Goal: Share content: Share content

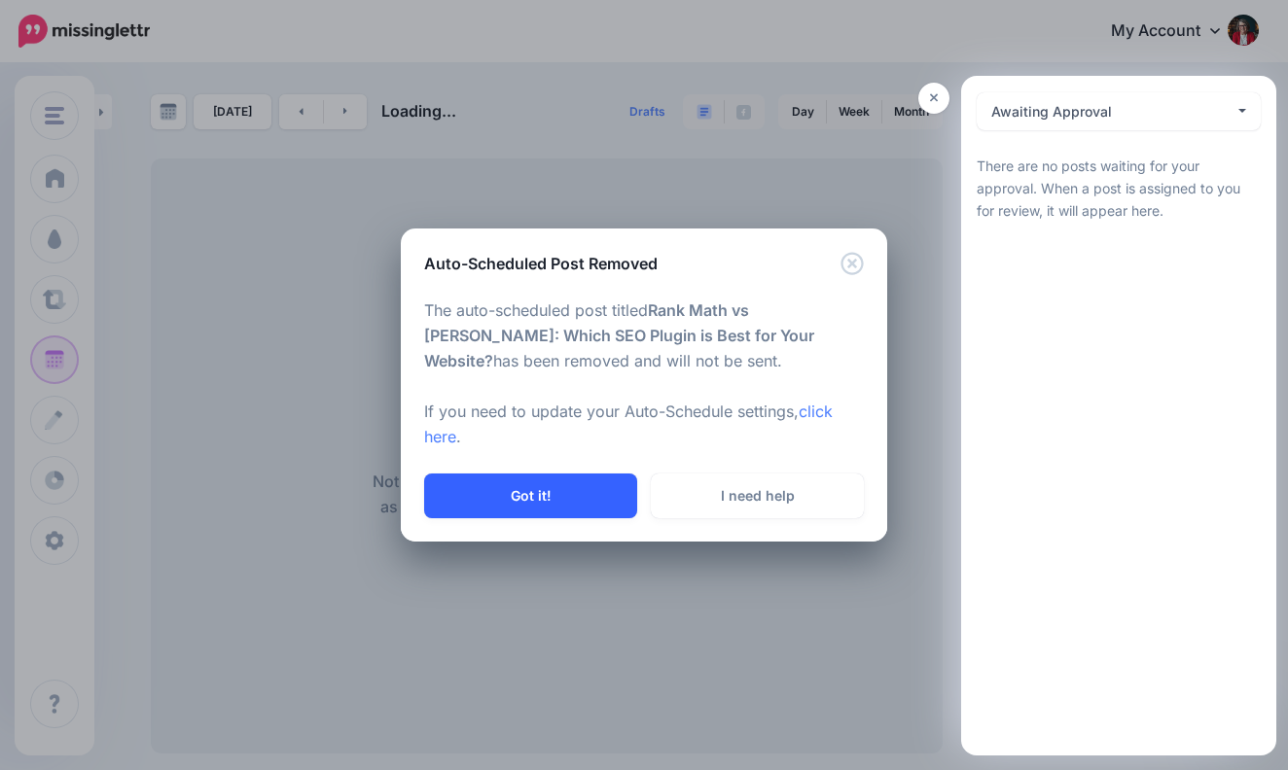
click at [568, 493] on button "Got it!" at bounding box center [530, 496] width 213 height 45
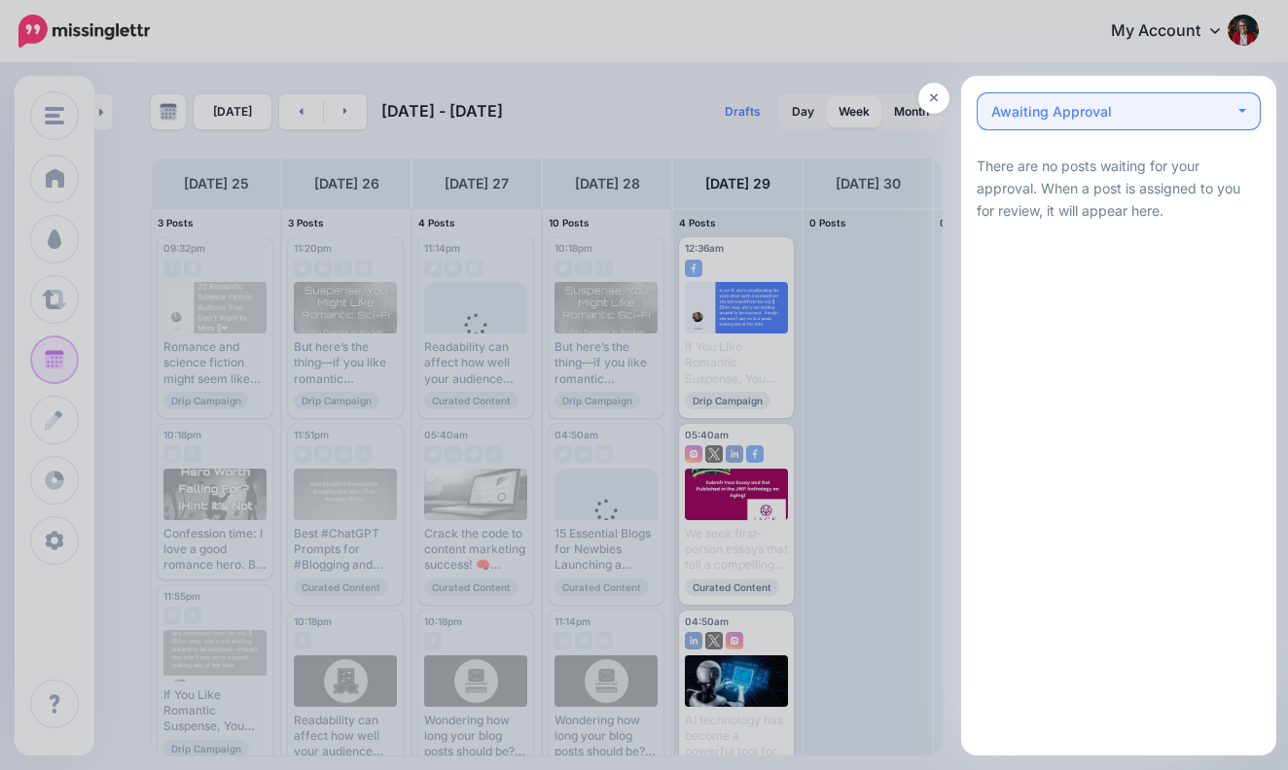
click at [1246, 111] on button "Awaiting Approval 0" at bounding box center [1119, 111] width 284 height 38
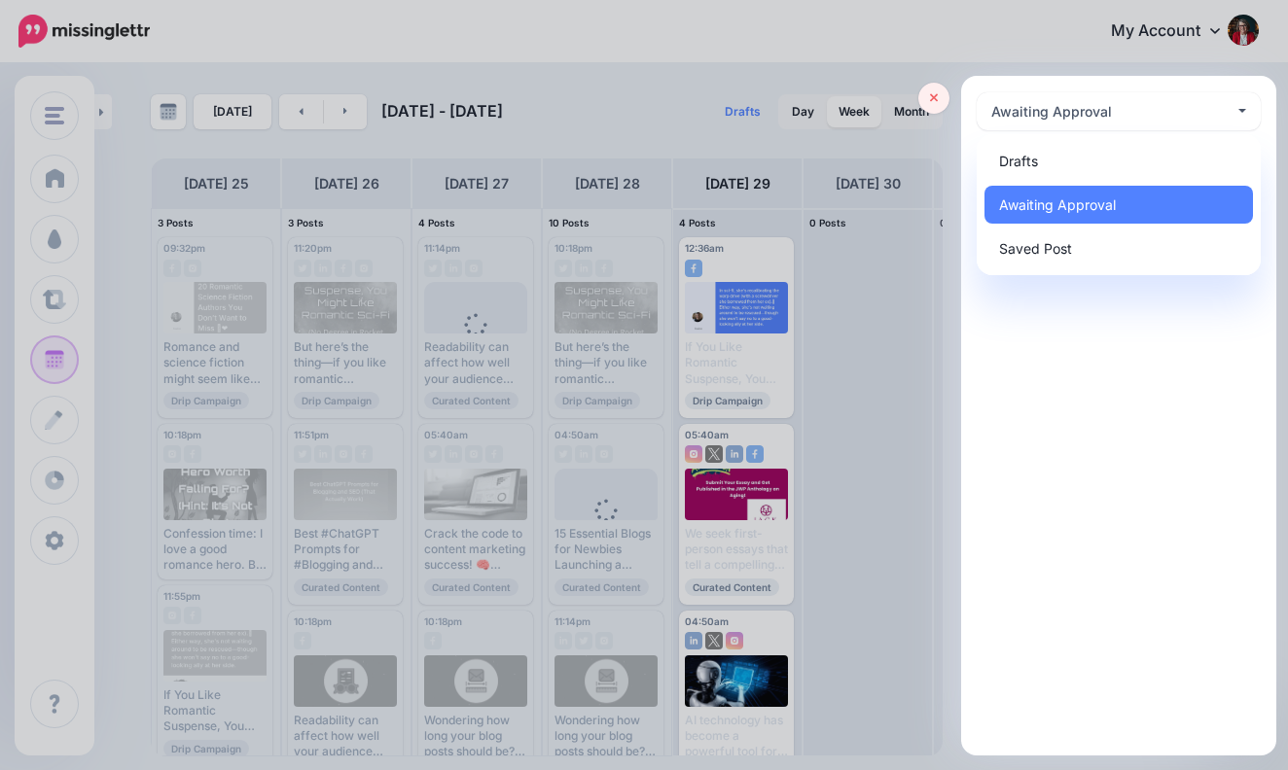
click at [937, 101] on icon at bounding box center [934, 98] width 9 height 9
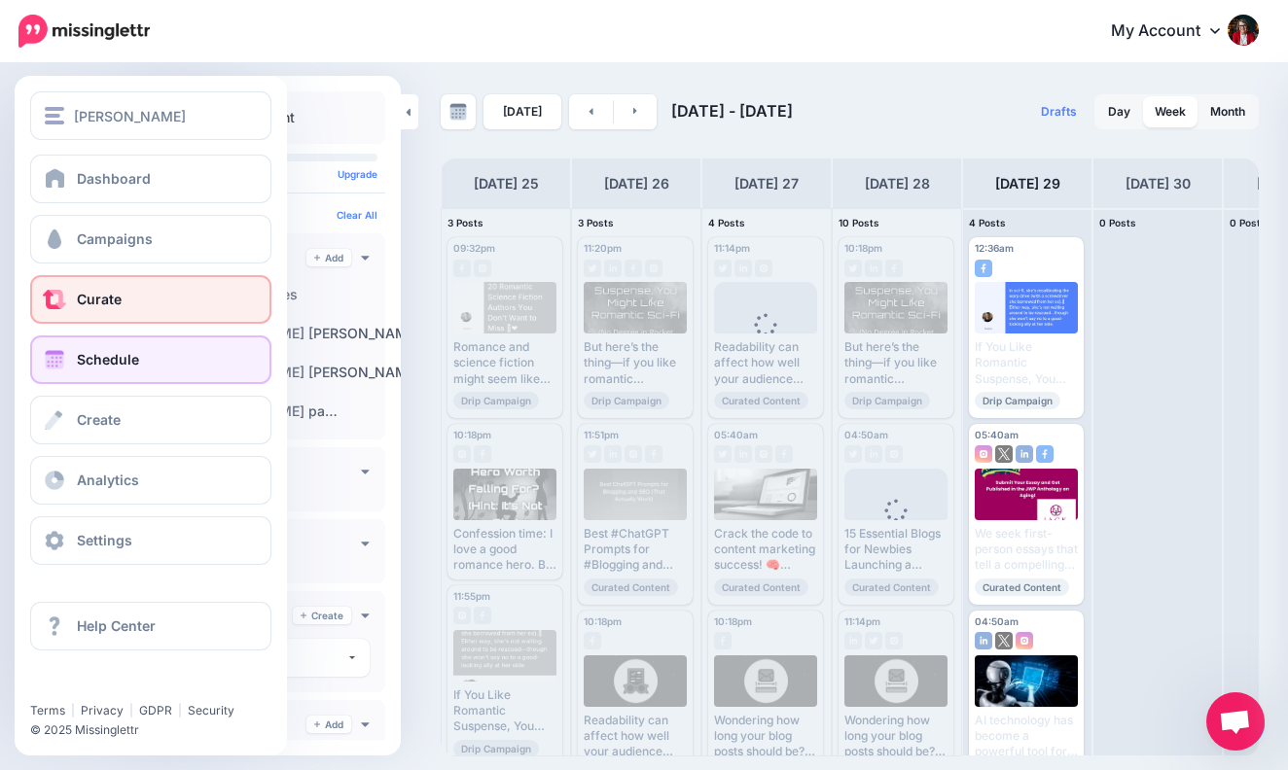
click at [96, 302] on span "Curate" at bounding box center [99, 299] width 45 height 17
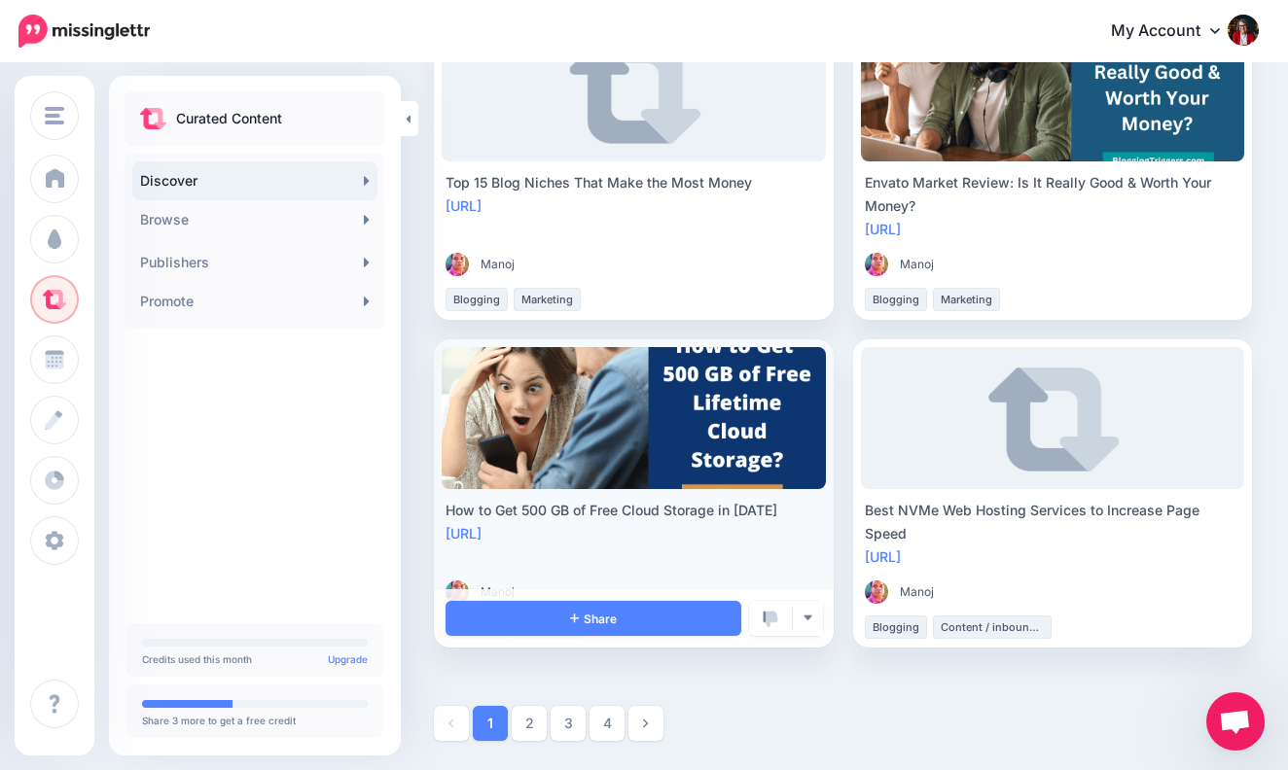
scroll to position [3524, 7]
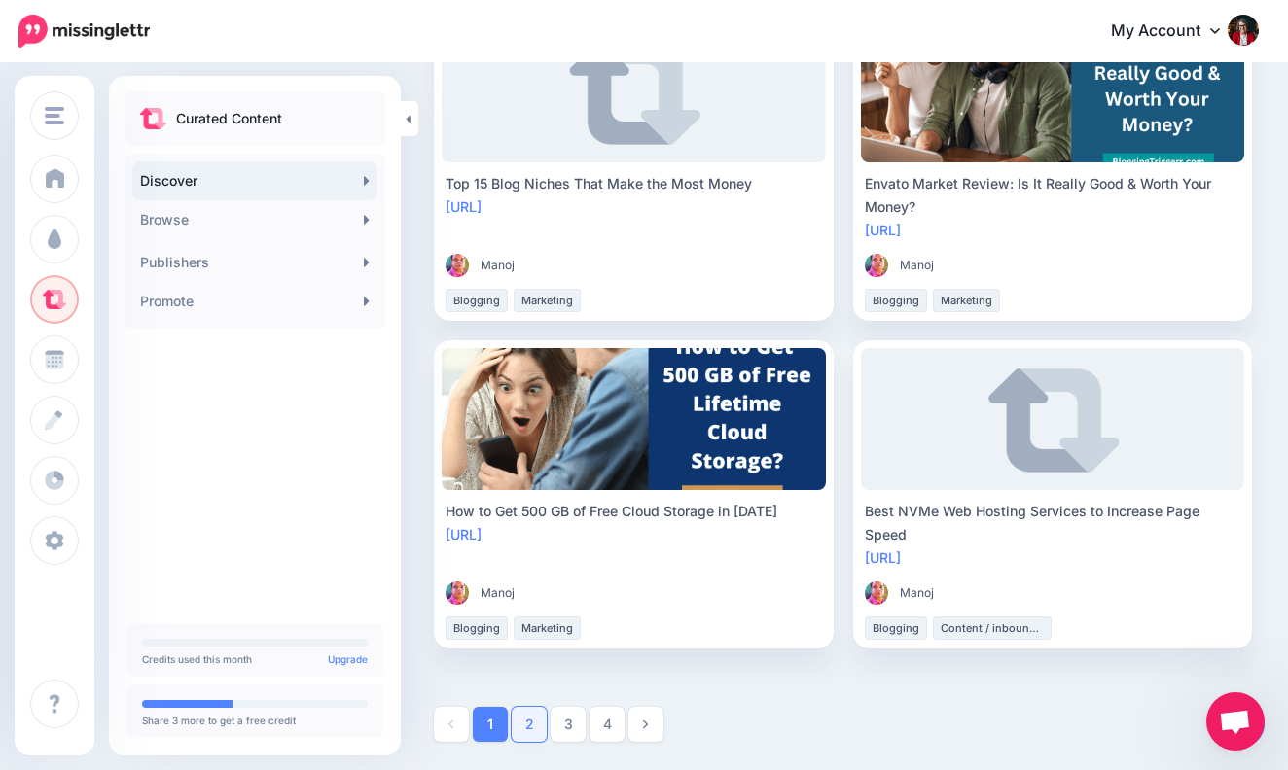
click at [530, 723] on link "2" at bounding box center [529, 724] width 35 height 35
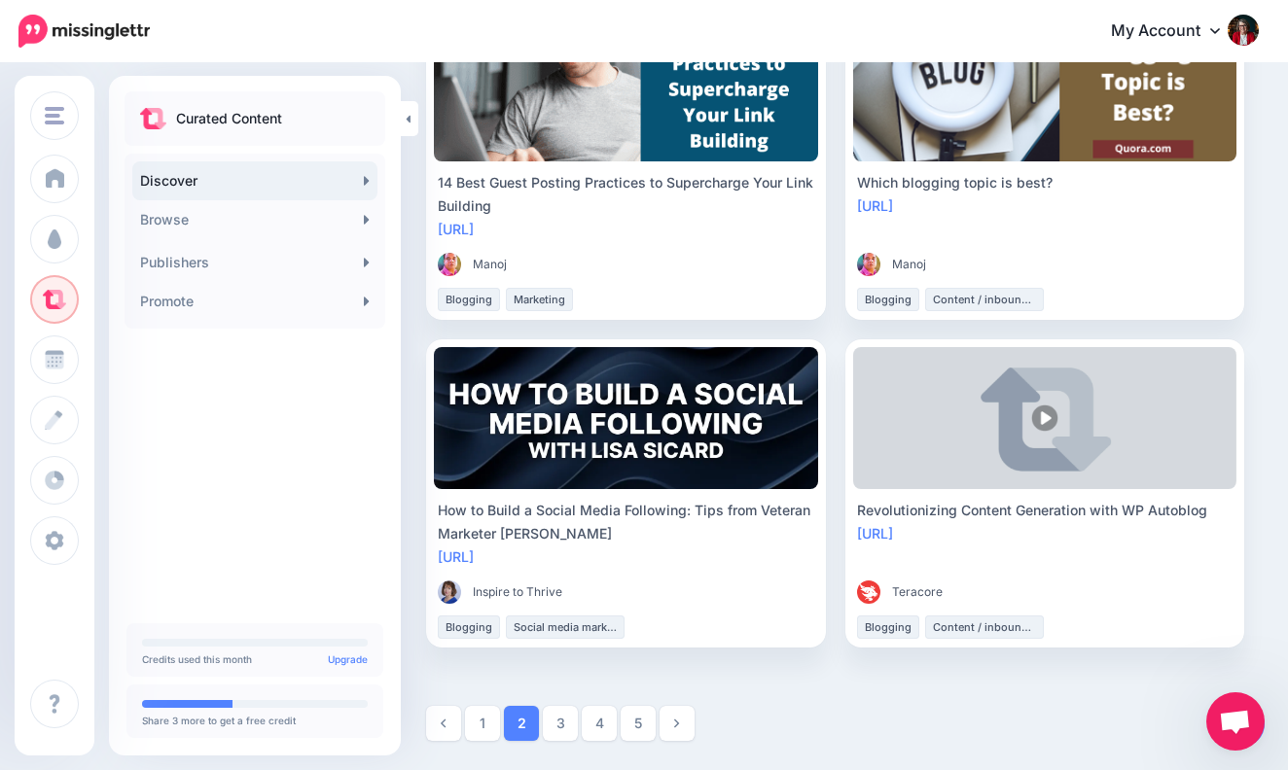
scroll to position [3524, 15]
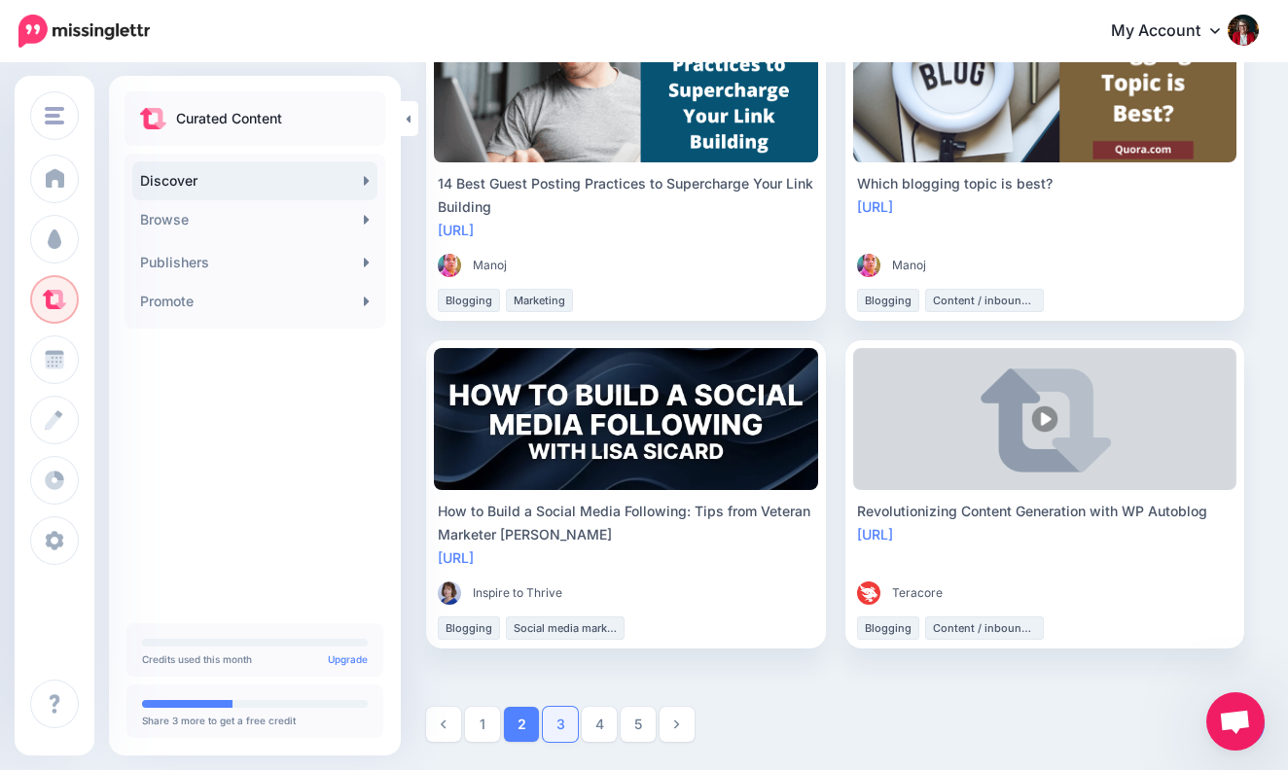
click at [563, 722] on link "3" at bounding box center [560, 724] width 35 height 35
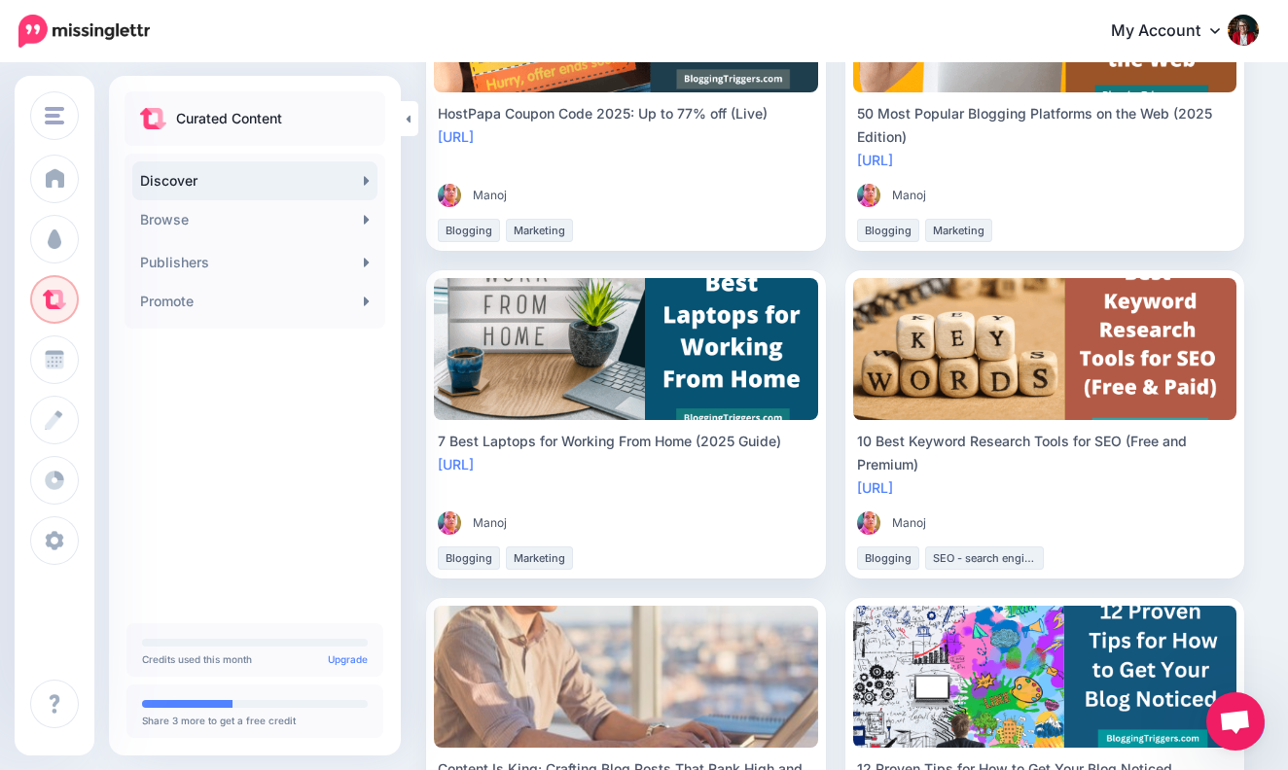
scroll to position [1301, 15]
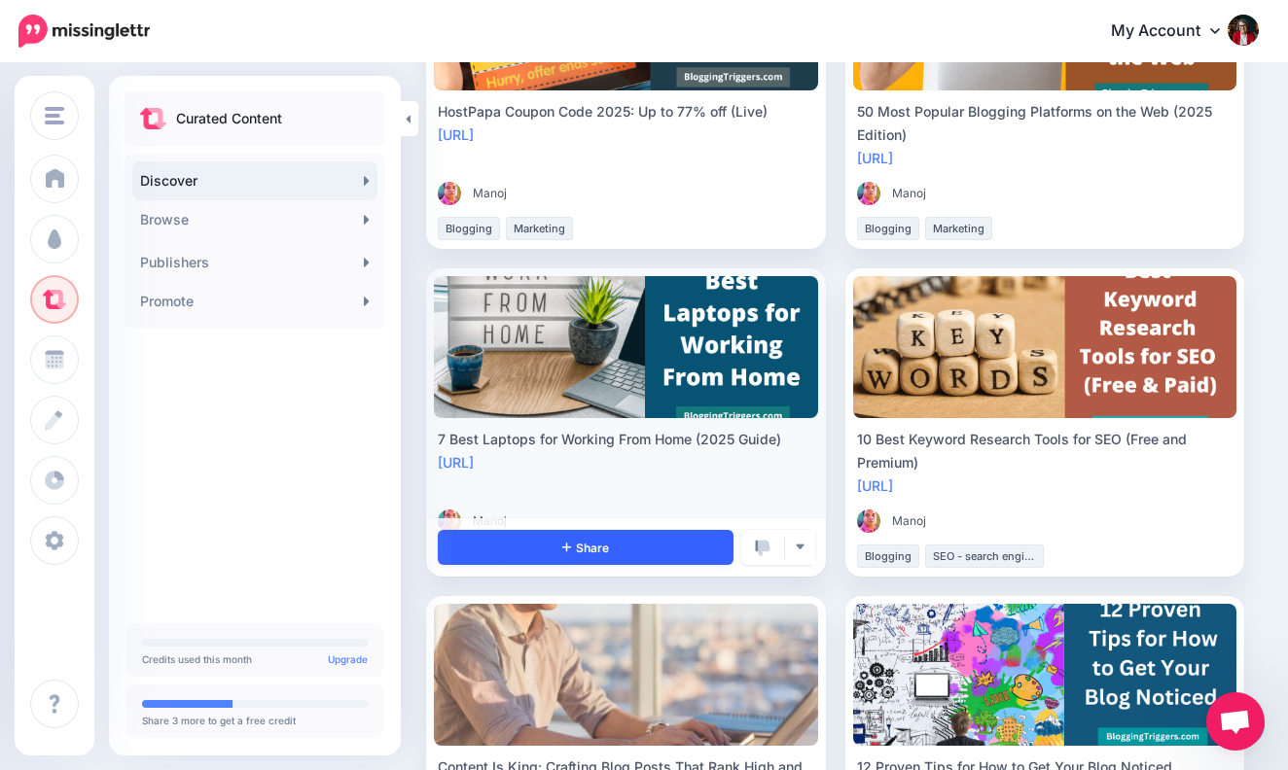
click at [650, 544] on link "Share" at bounding box center [586, 547] width 296 height 35
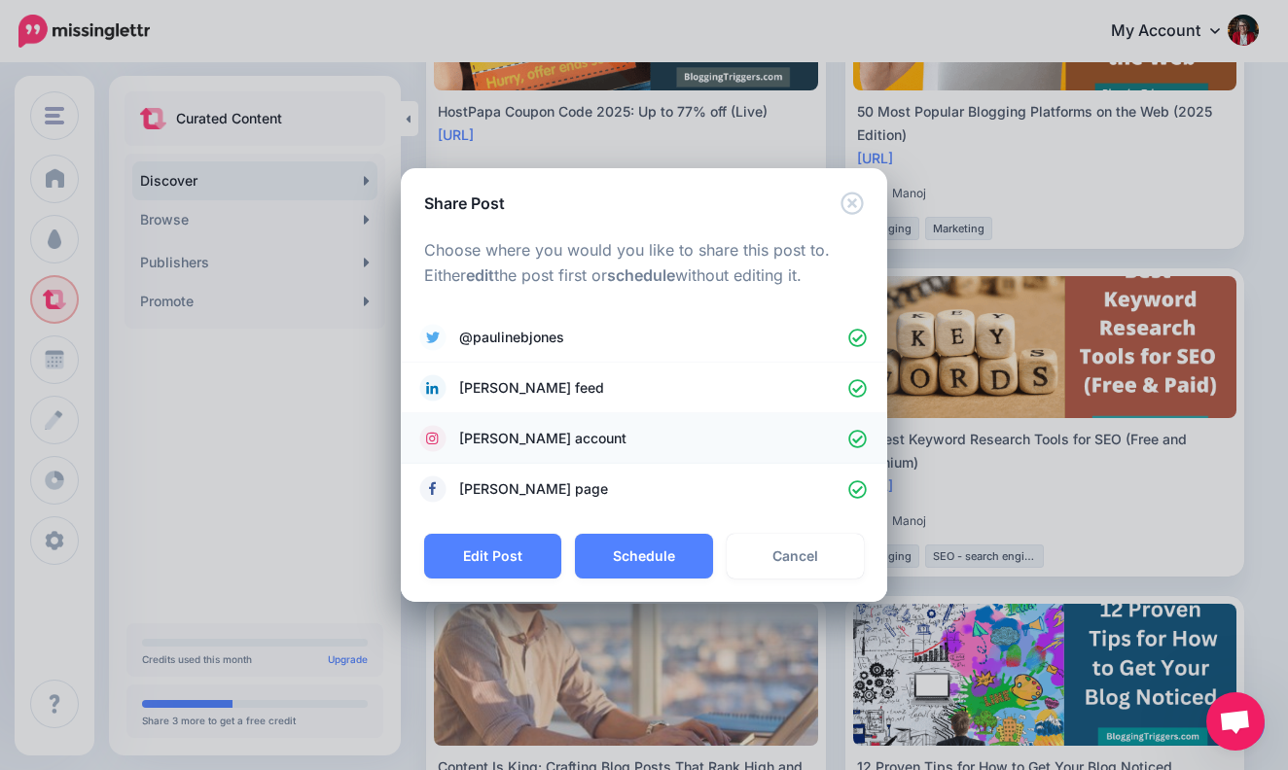
click at [858, 436] on icon at bounding box center [857, 439] width 18 height 18
click at [863, 487] on icon at bounding box center [857, 490] width 18 height 18
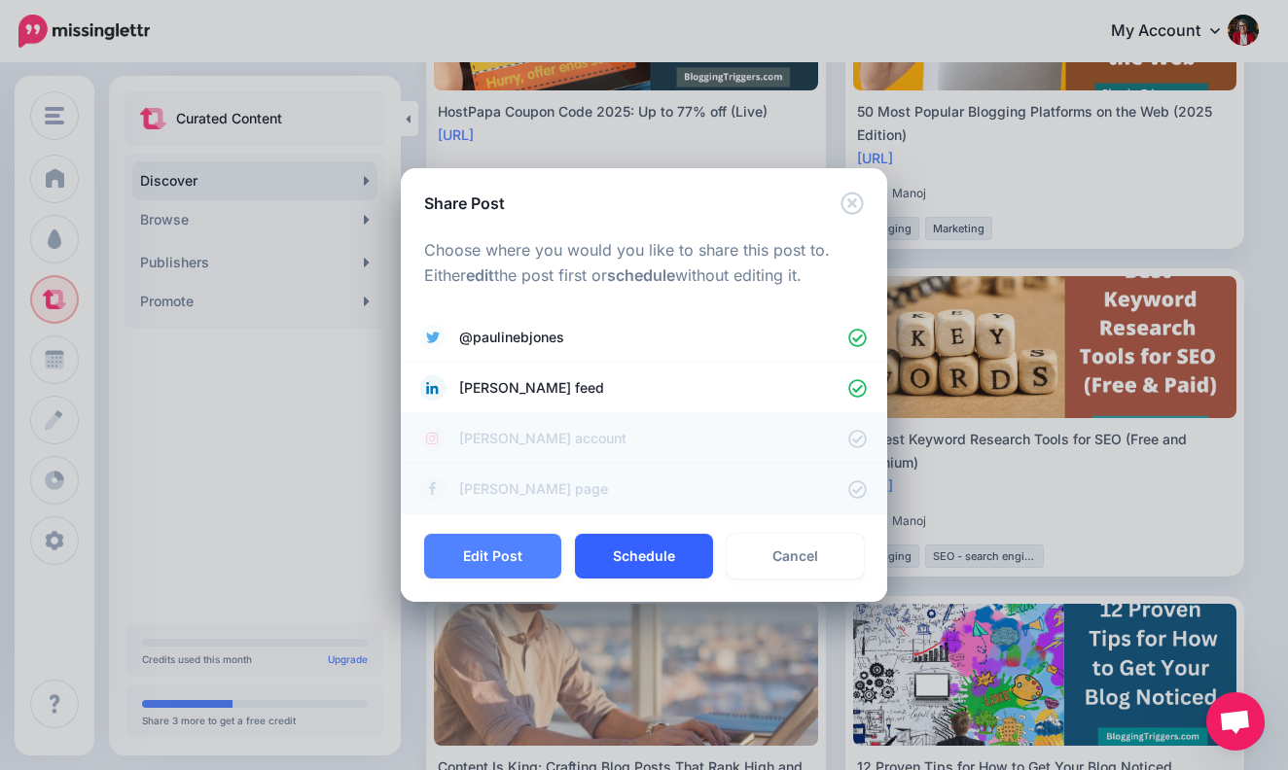
click at [677, 555] on button "Schedule" at bounding box center [643, 556] width 137 height 45
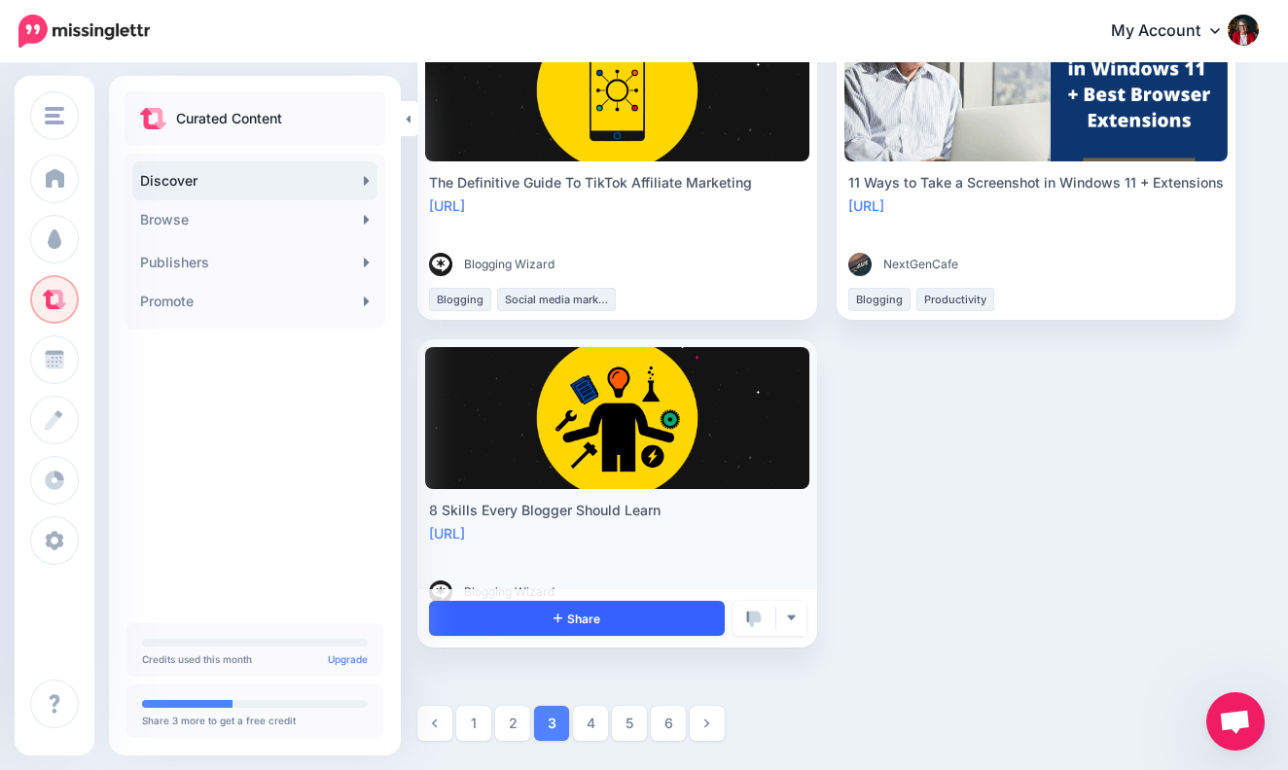
scroll to position [3524, 23]
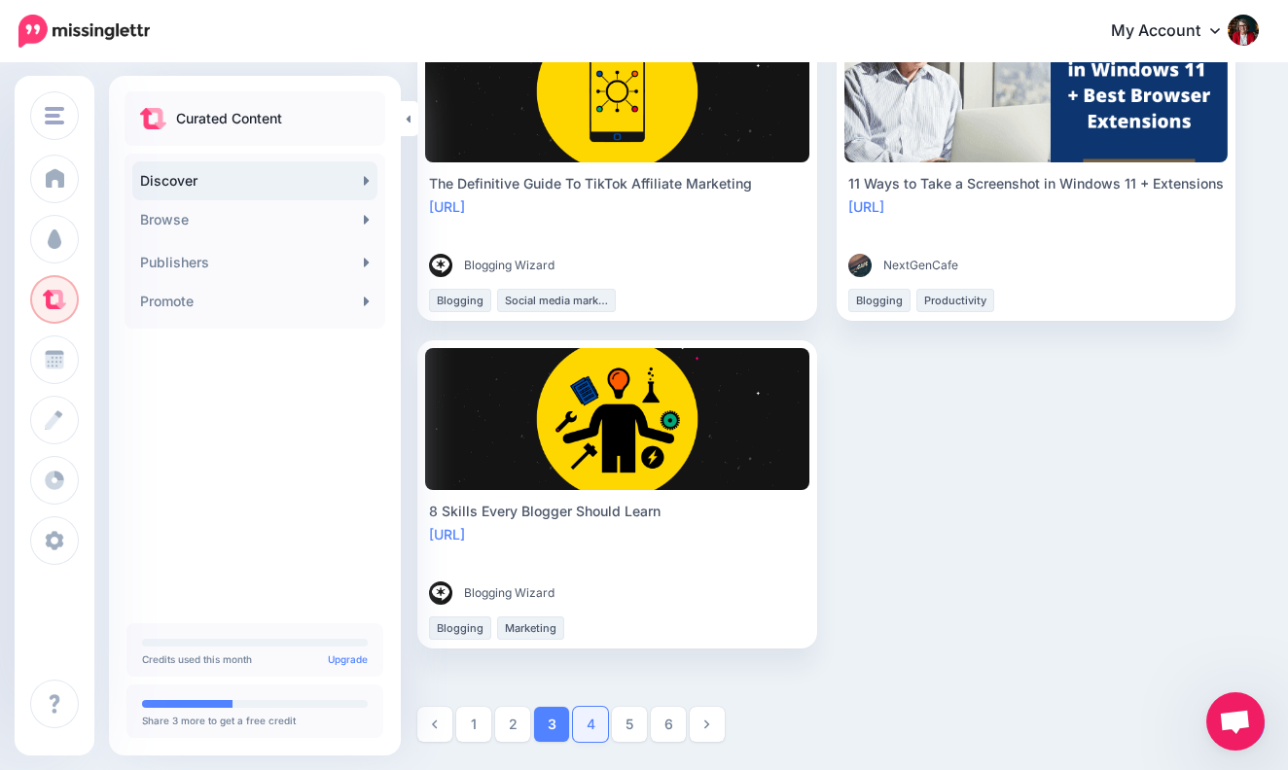
click at [592, 724] on link "4" at bounding box center [590, 724] width 35 height 35
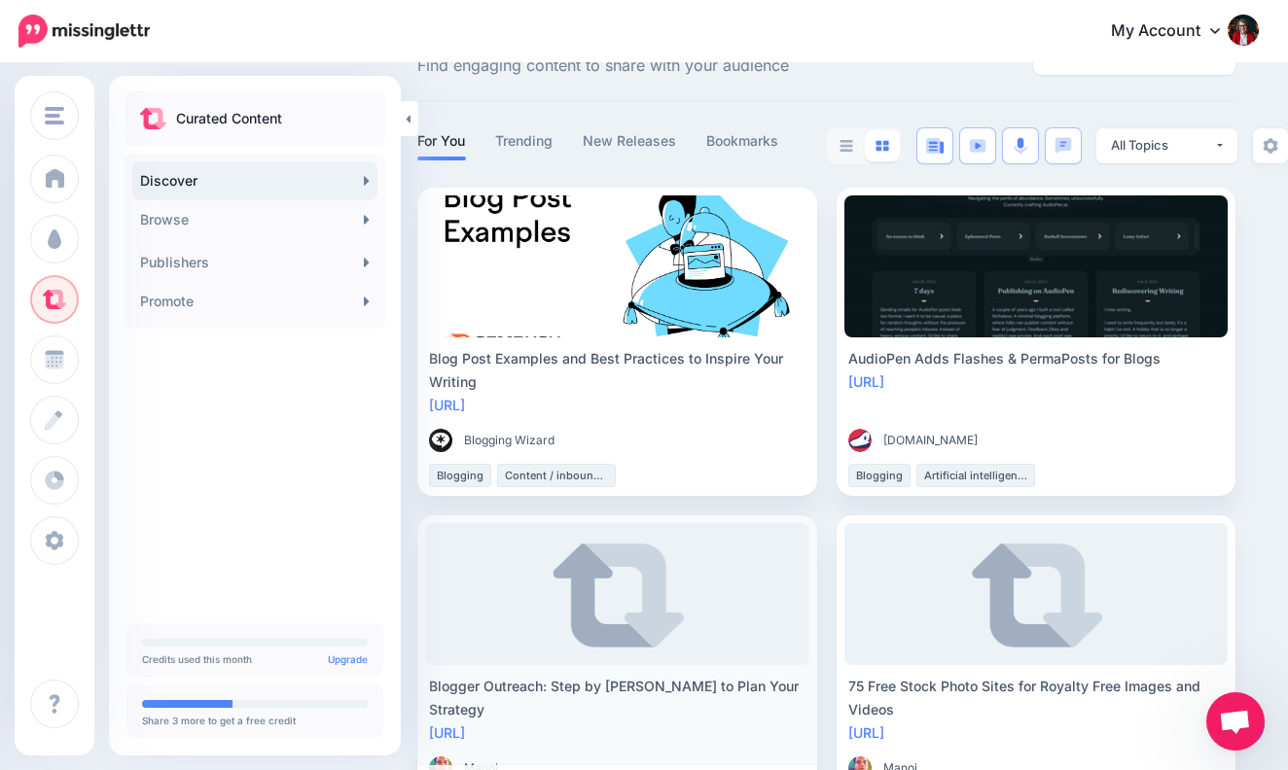
scroll to position [72, 23]
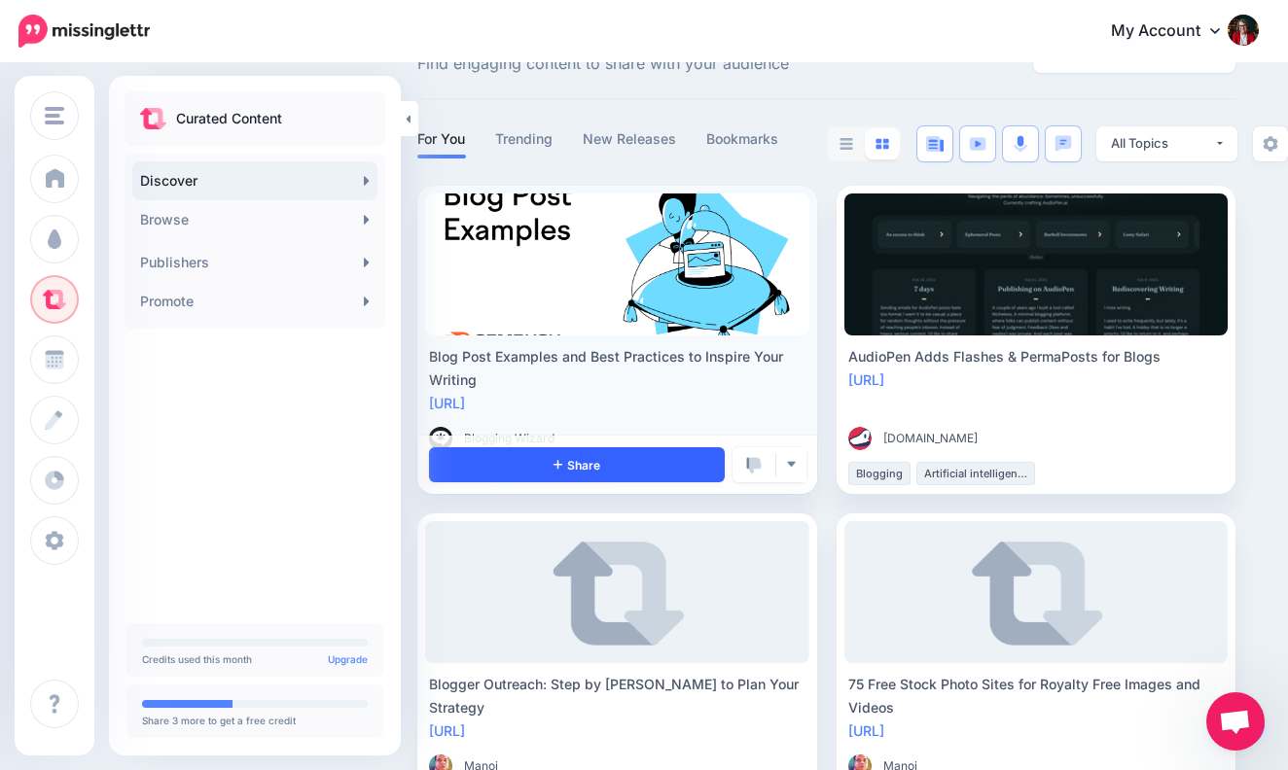
click at [674, 461] on link "Share" at bounding box center [577, 464] width 296 height 35
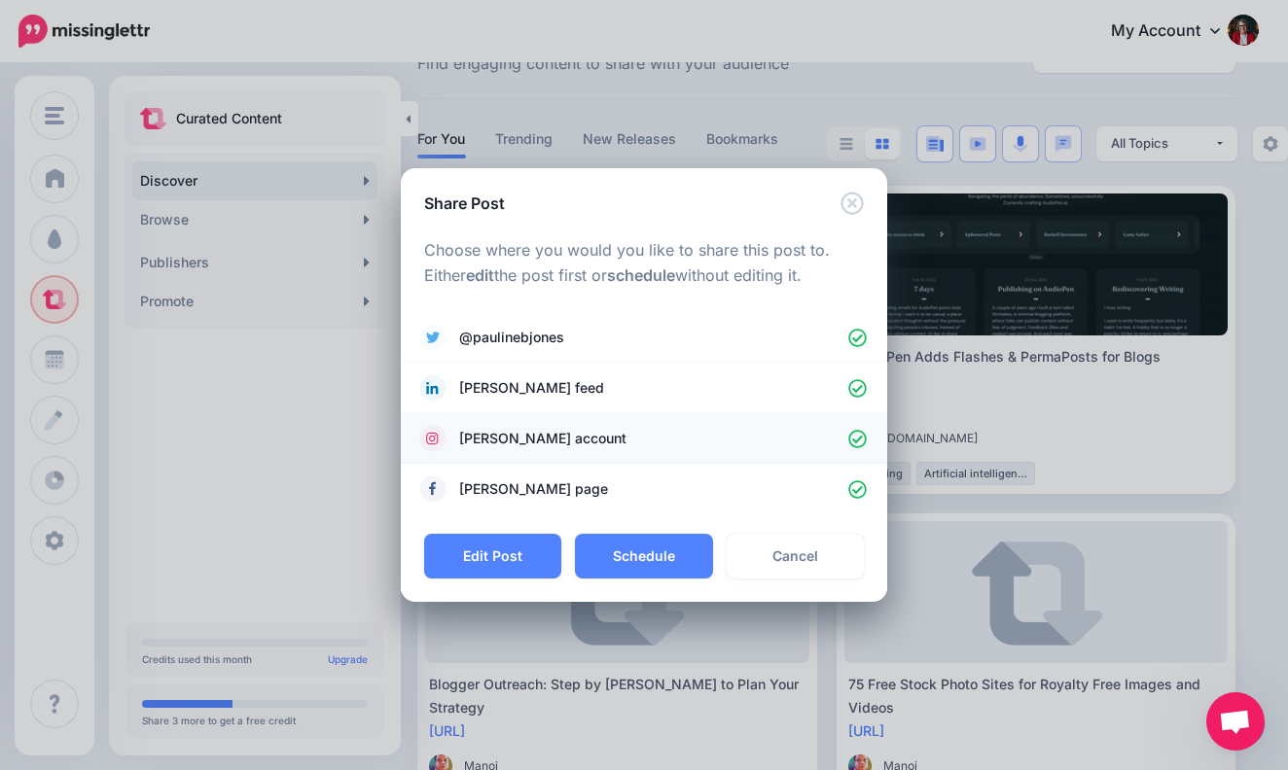
click at [861, 436] on icon at bounding box center [857, 439] width 18 height 18
click at [663, 554] on button "Schedule" at bounding box center [643, 556] width 137 height 45
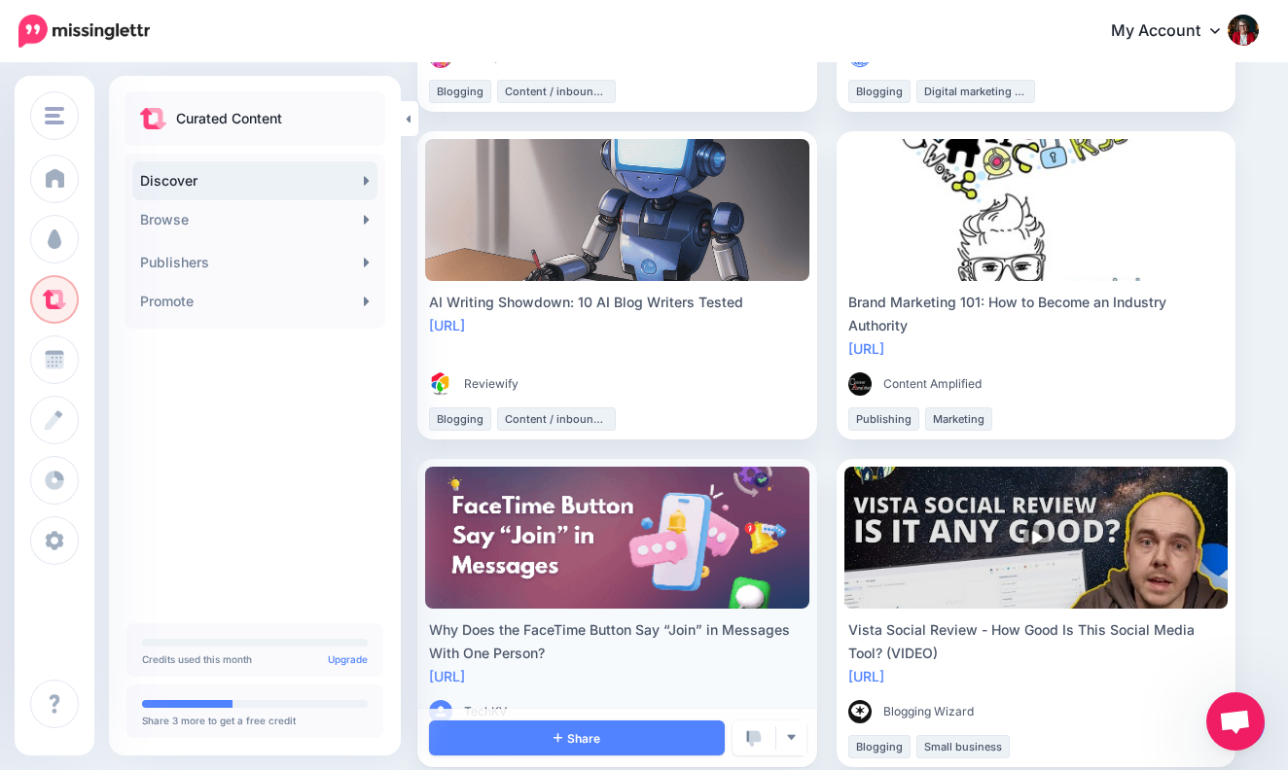
scroll to position [2421, 23]
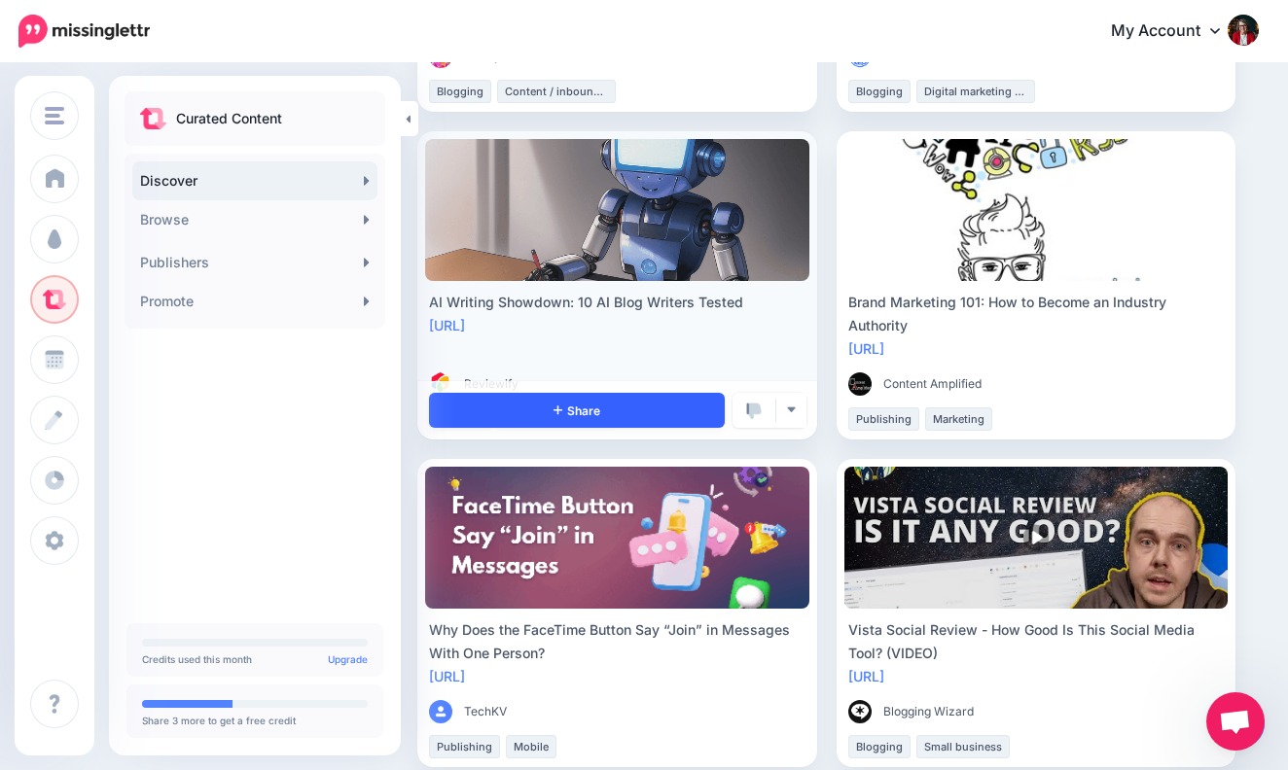
click at [656, 412] on link "Share" at bounding box center [577, 410] width 296 height 35
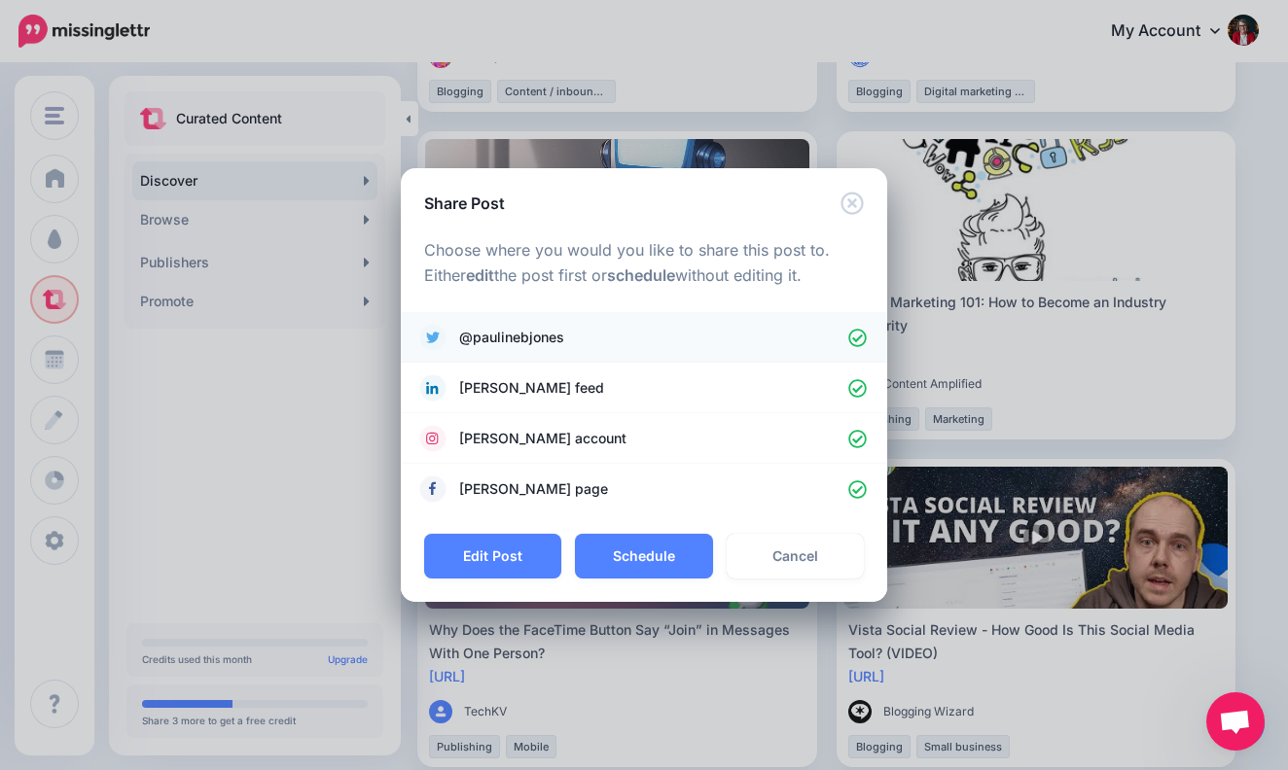
click at [856, 335] on icon at bounding box center [857, 338] width 18 height 18
click at [858, 434] on icon at bounding box center [857, 439] width 18 height 18
click at [859, 483] on icon at bounding box center [857, 490] width 18 height 18
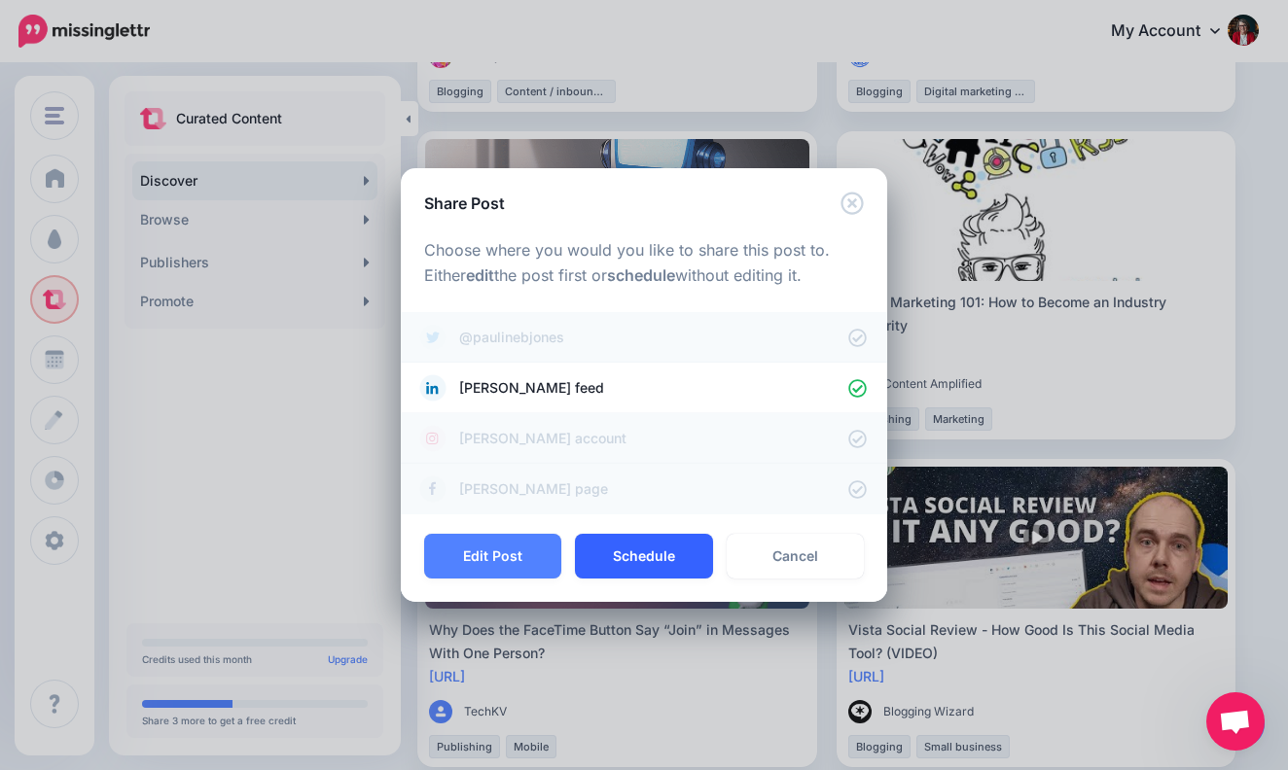
click at [665, 549] on button "Schedule" at bounding box center [643, 556] width 137 height 45
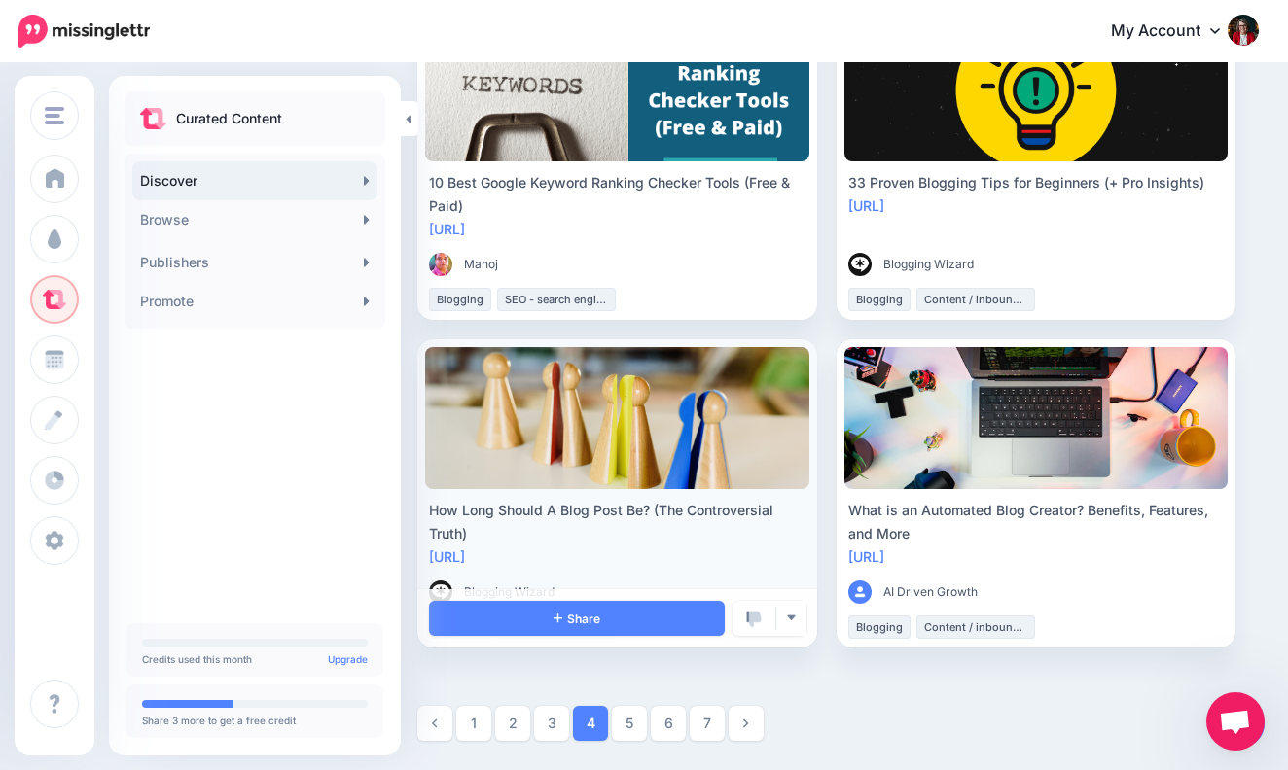
scroll to position [3196, 23]
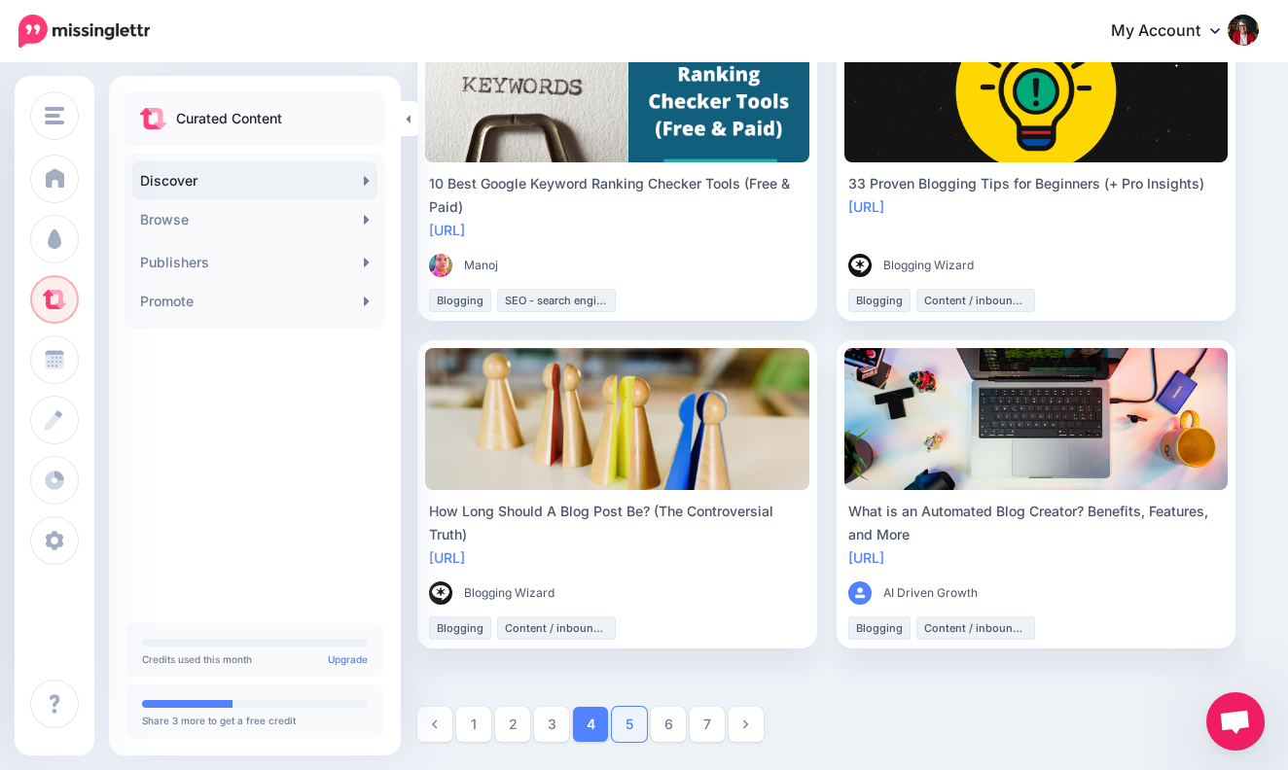
click at [627, 728] on link "5" at bounding box center [629, 724] width 35 height 35
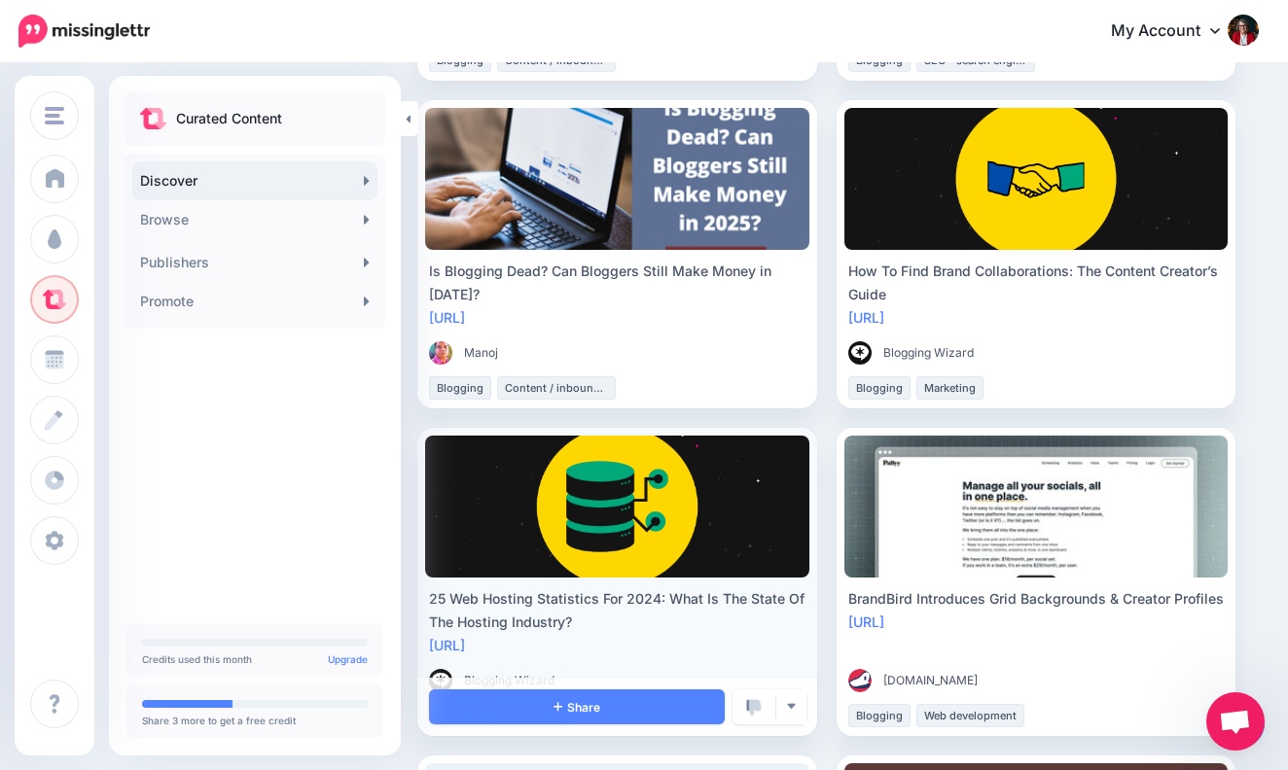
scroll to position [2452, 23]
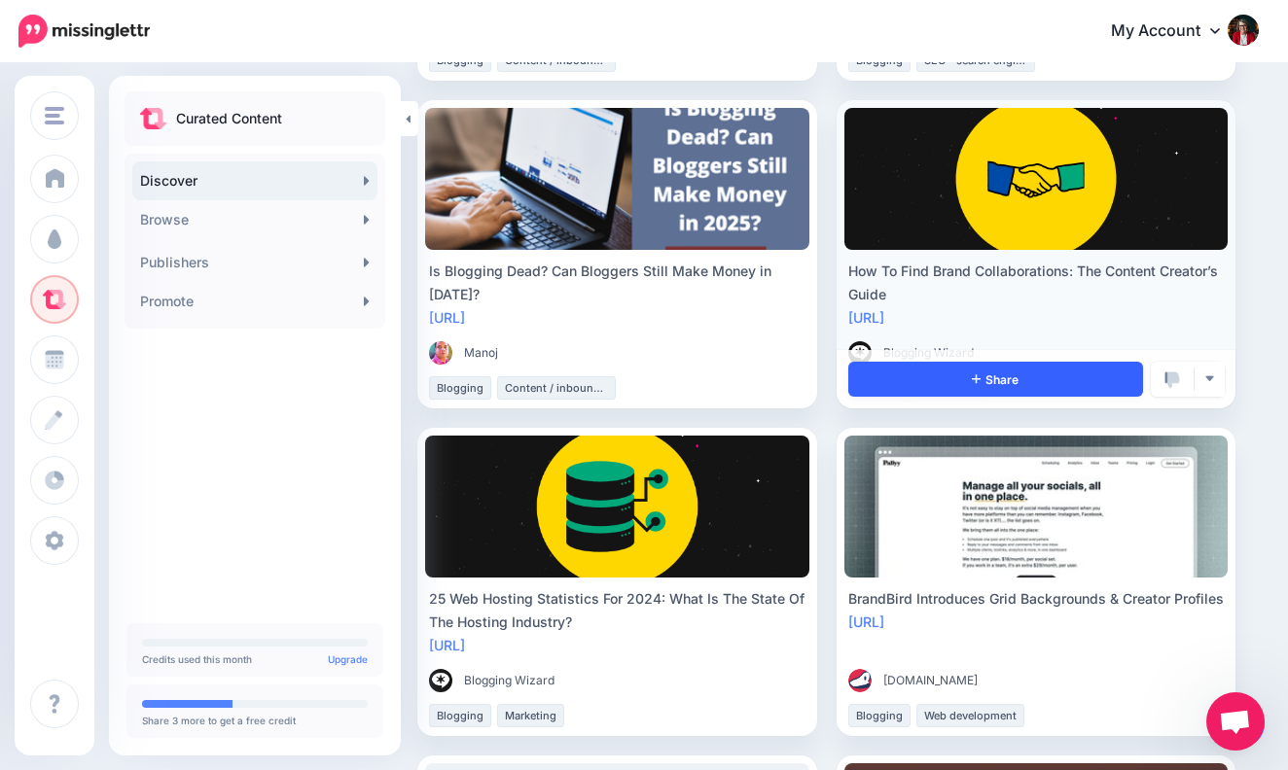
click at [1049, 374] on link "Share" at bounding box center [996, 379] width 296 height 35
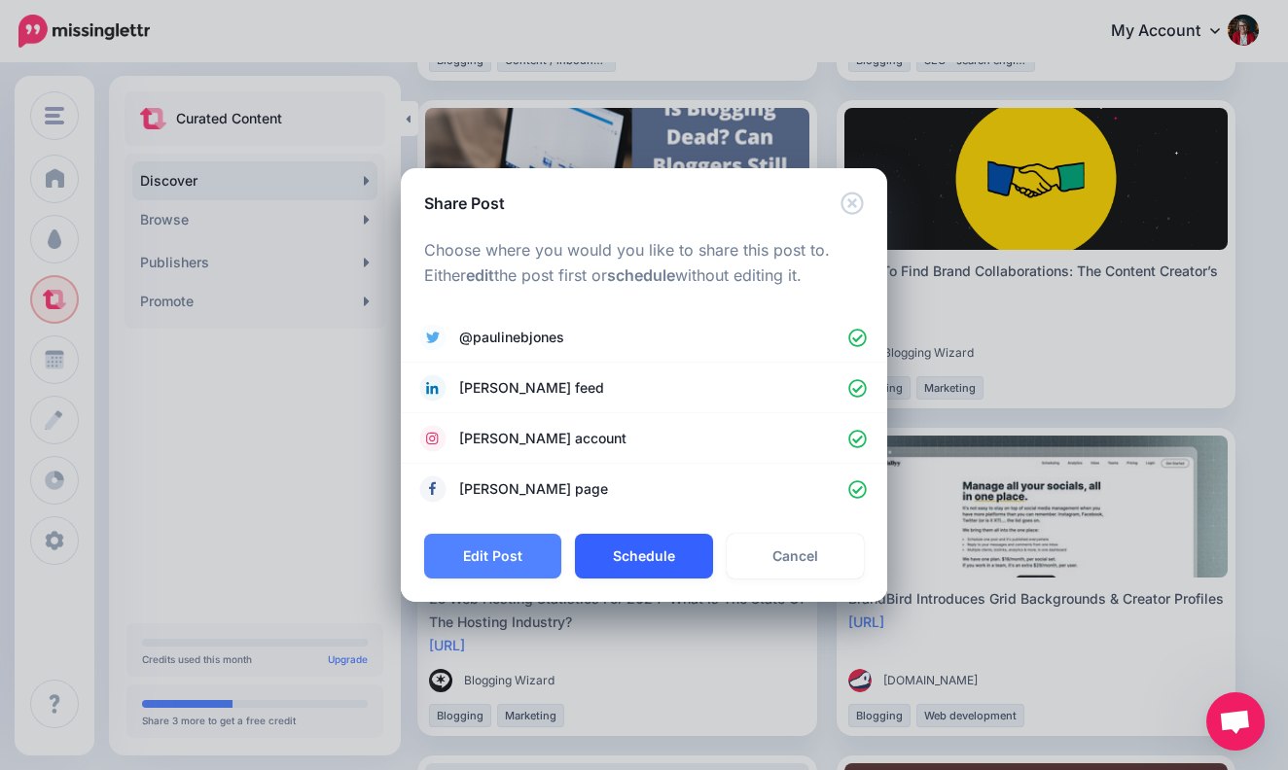
click at [675, 553] on button "Schedule" at bounding box center [643, 556] width 137 height 45
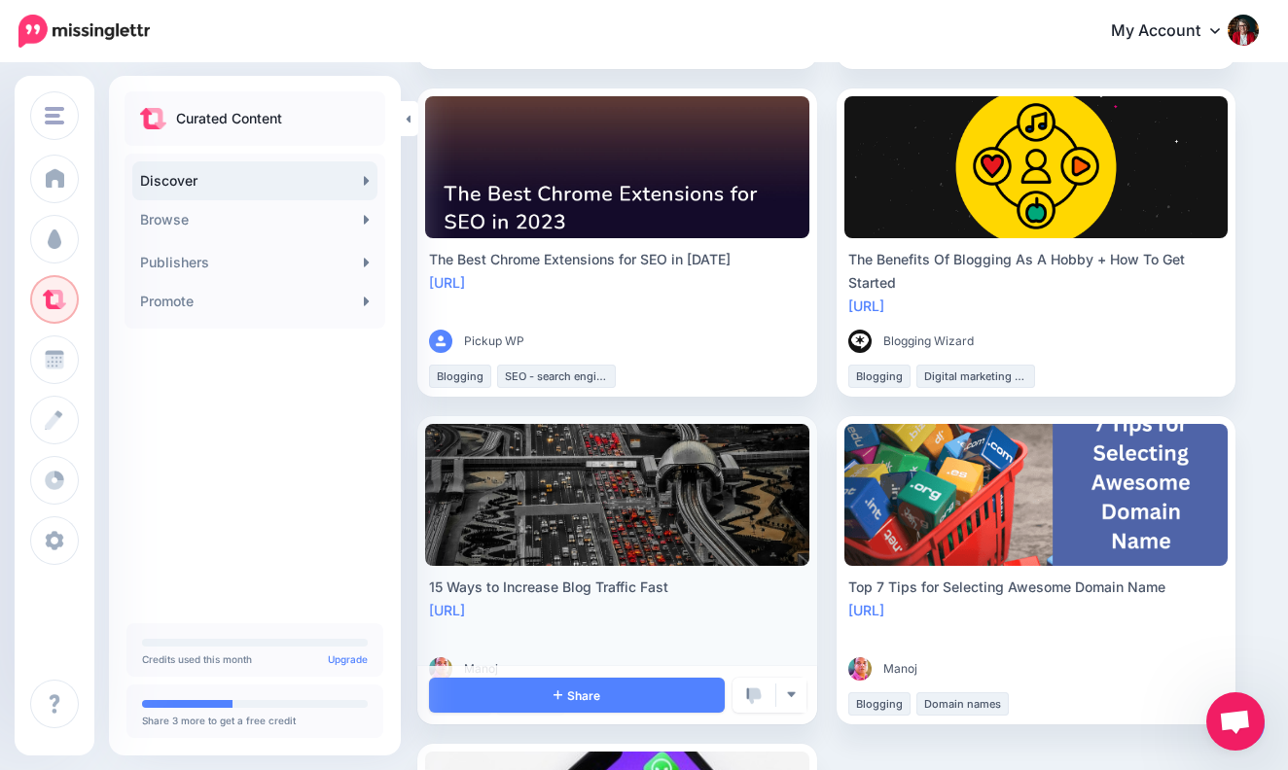
scroll to position [3120, 23]
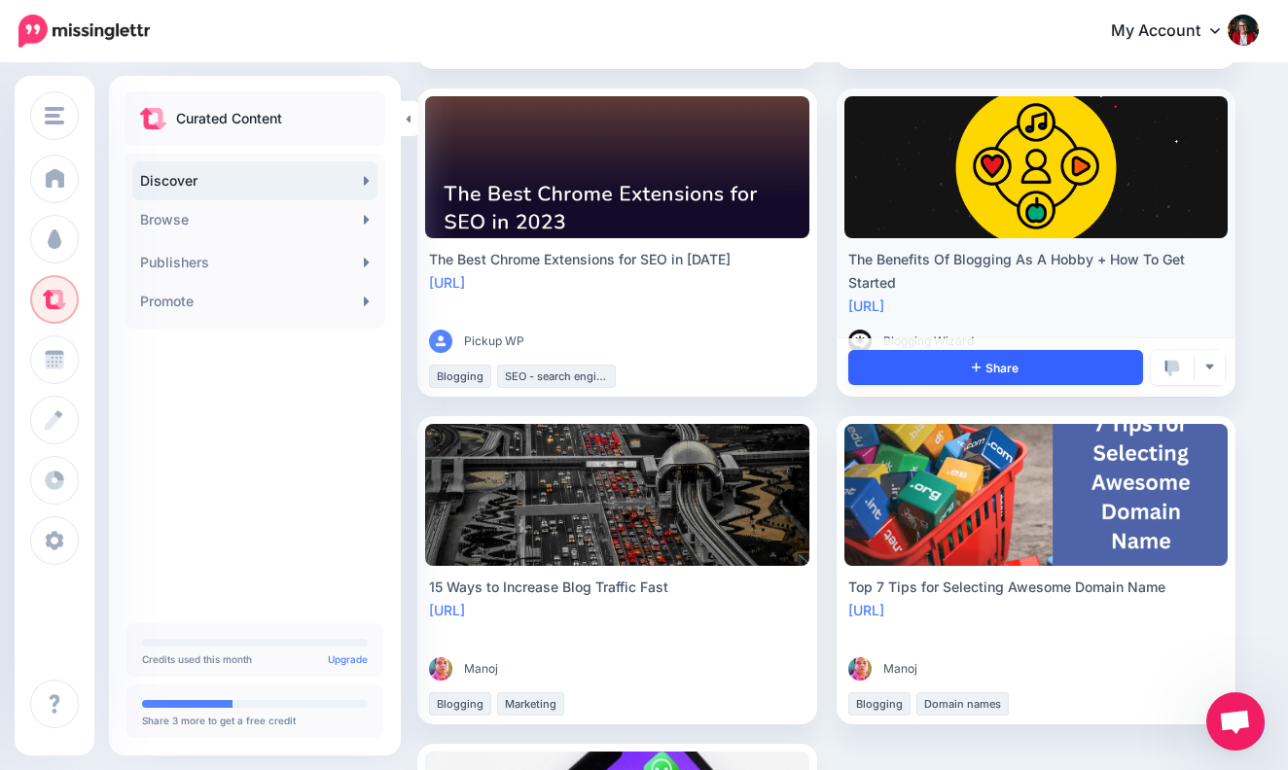
click at [1091, 366] on link "Share" at bounding box center [996, 367] width 296 height 35
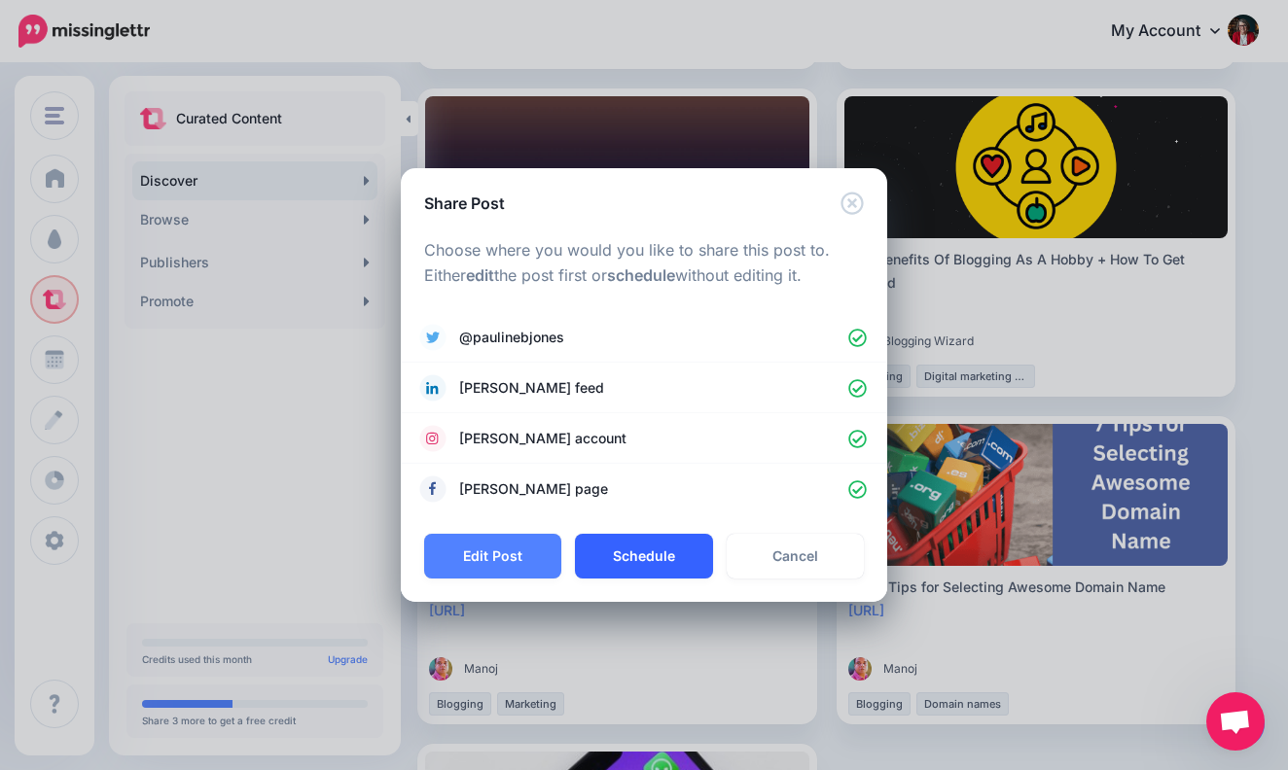
click at [674, 552] on button "Schedule" at bounding box center [643, 556] width 137 height 45
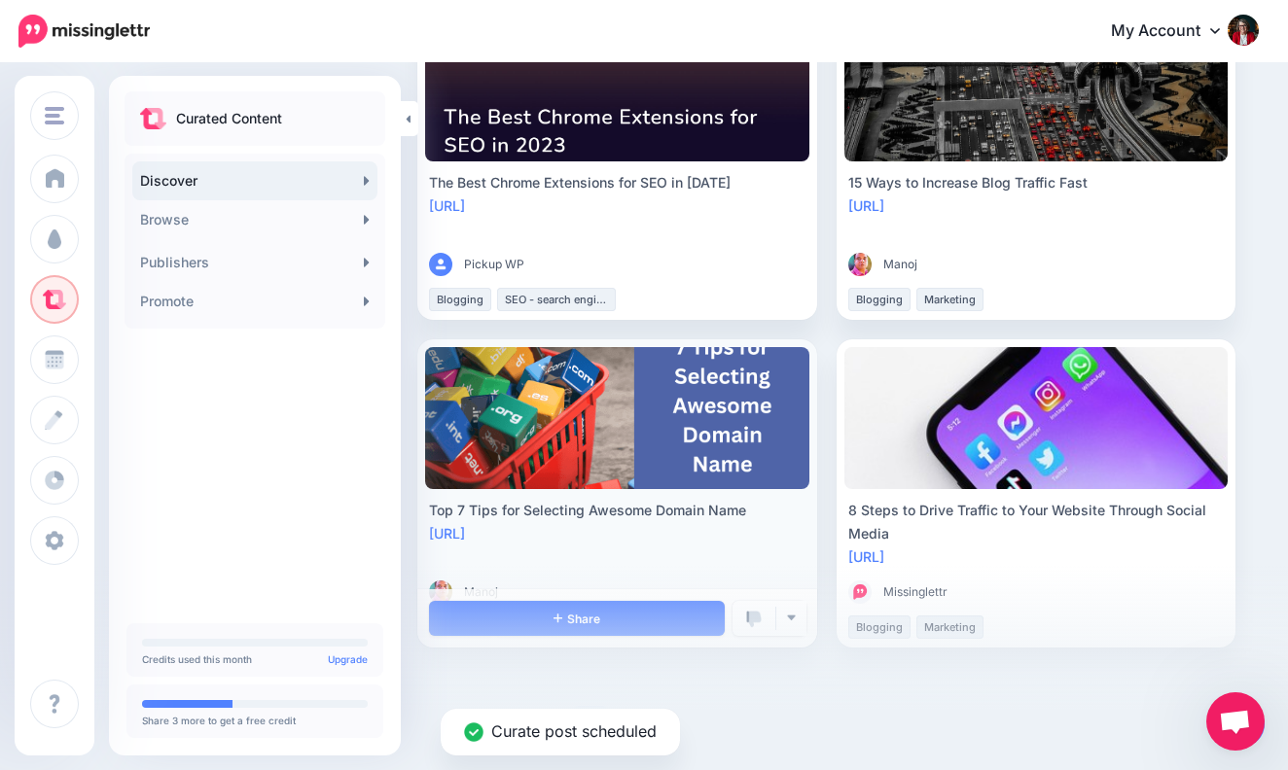
scroll to position [3196, 23]
